Goal: Find specific page/section: Find specific page/section

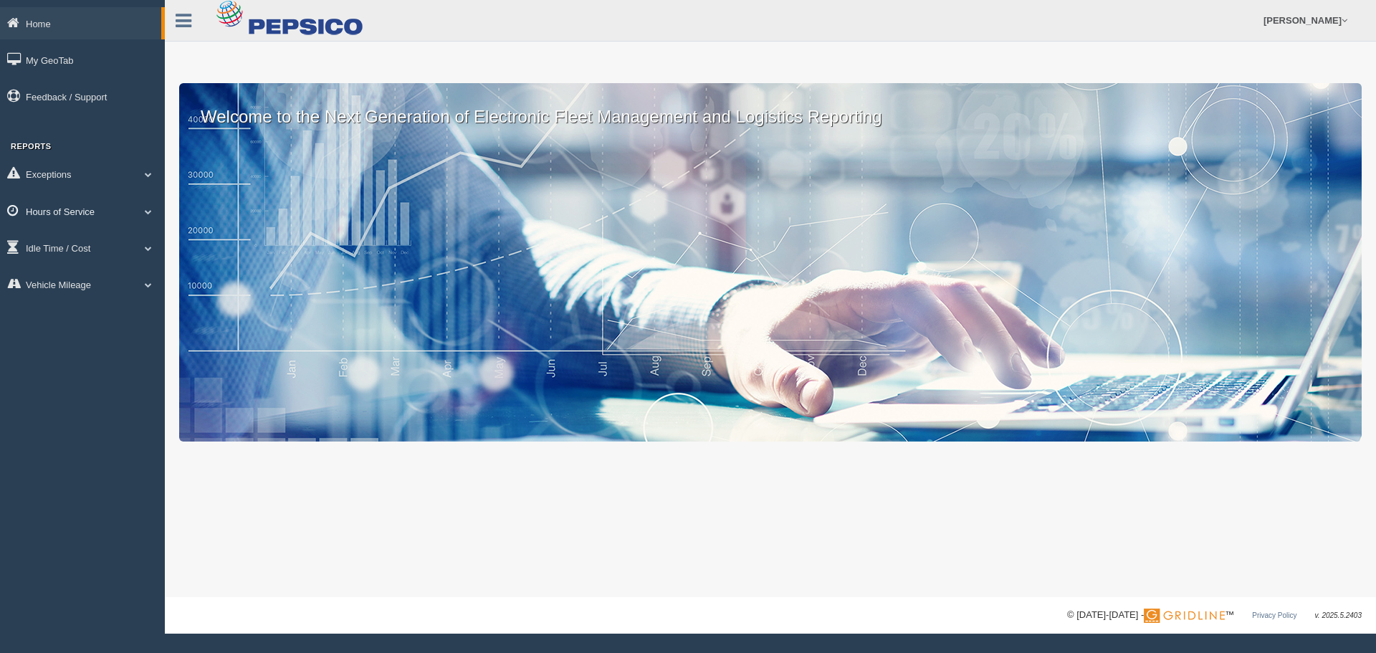
click at [146, 211] on span at bounding box center [148, 211] width 19 height 7
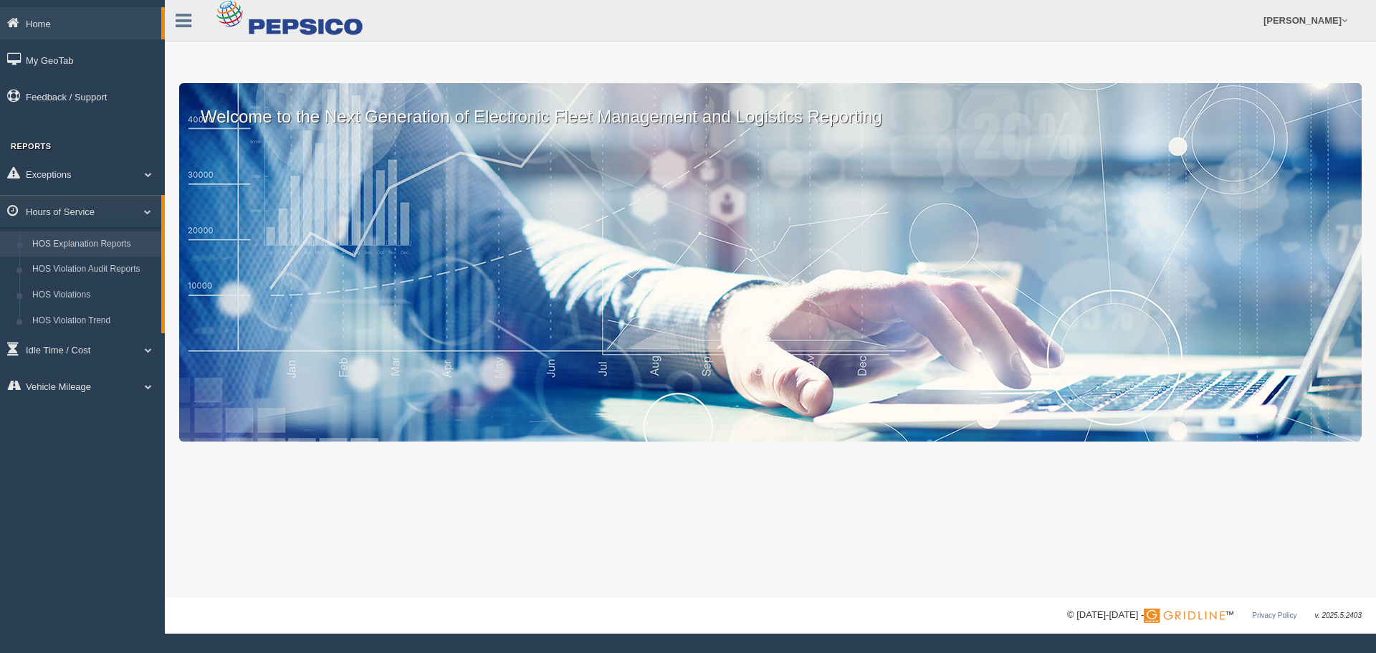
click at [143, 235] on link "HOS Explanation Reports" at bounding box center [93, 244] width 135 height 26
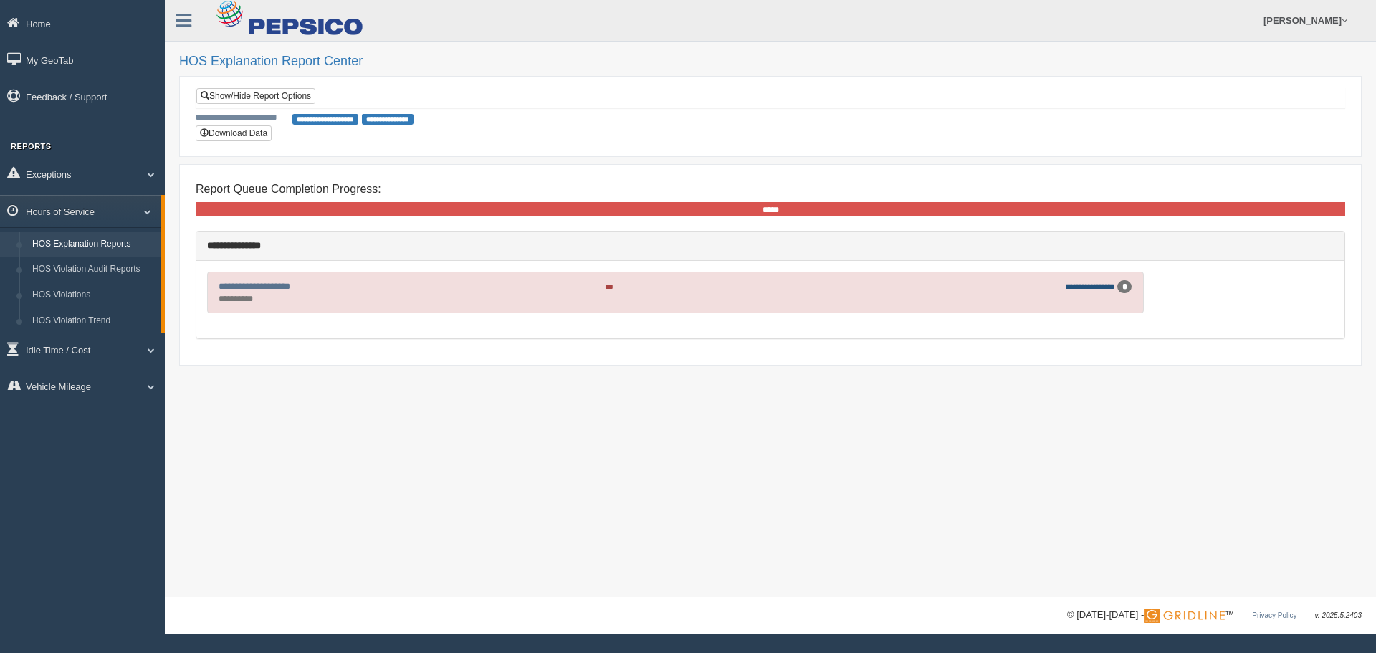
click at [1095, 285] on link "**********" at bounding box center [1090, 286] width 50 height 8
